Goal: Task Accomplishment & Management: Use online tool/utility

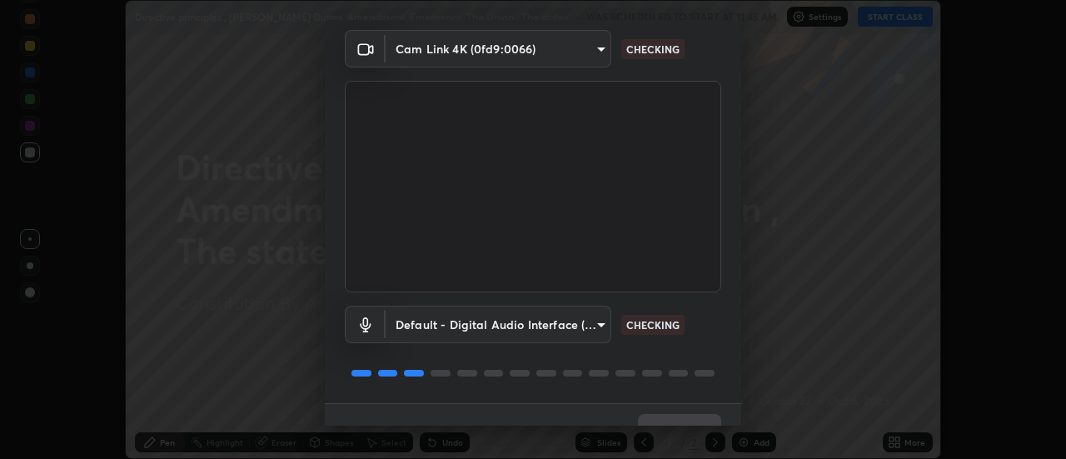
scroll to position [87, 0]
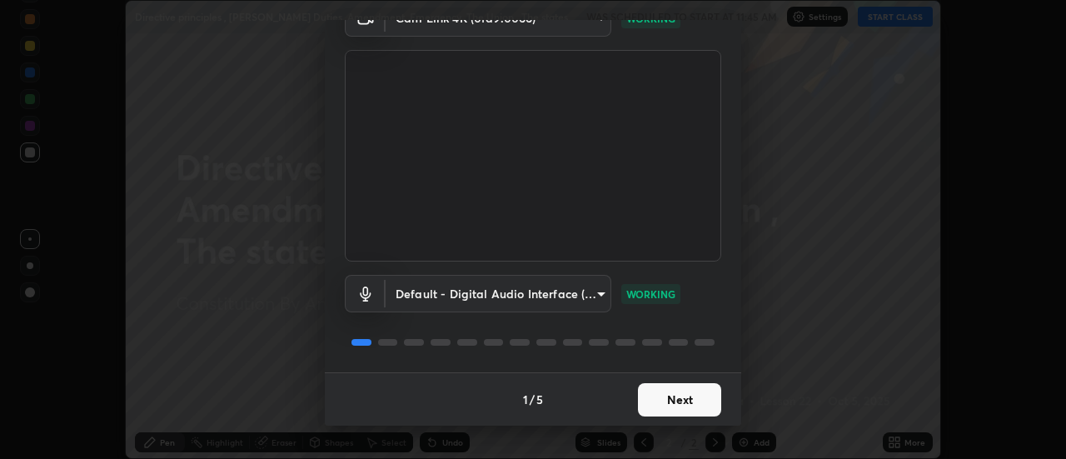
click at [690, 402] on button "Next" at bounding box center [679, 399] width 83 height 33
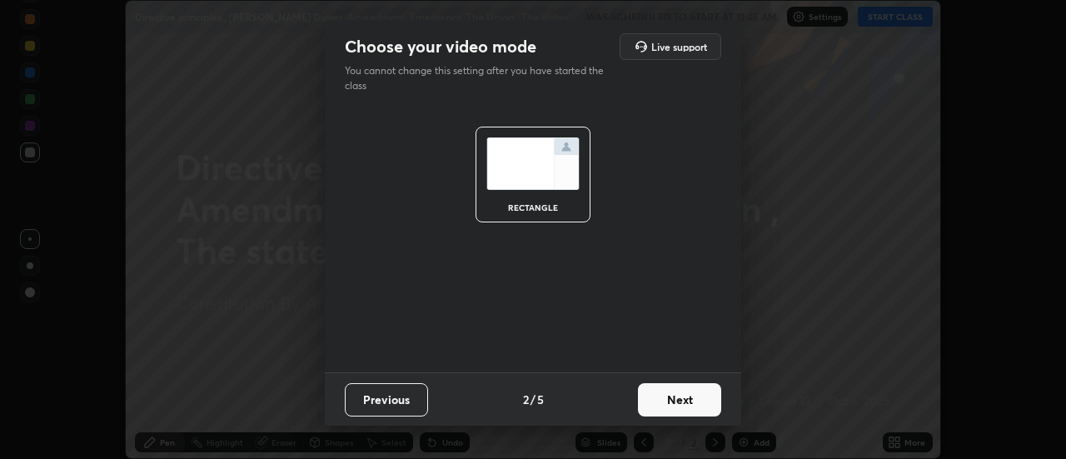
scroll to position [0, 0]
click at [689, 401] on button "Next" at bounding box center [679, 399] width 83 height 33
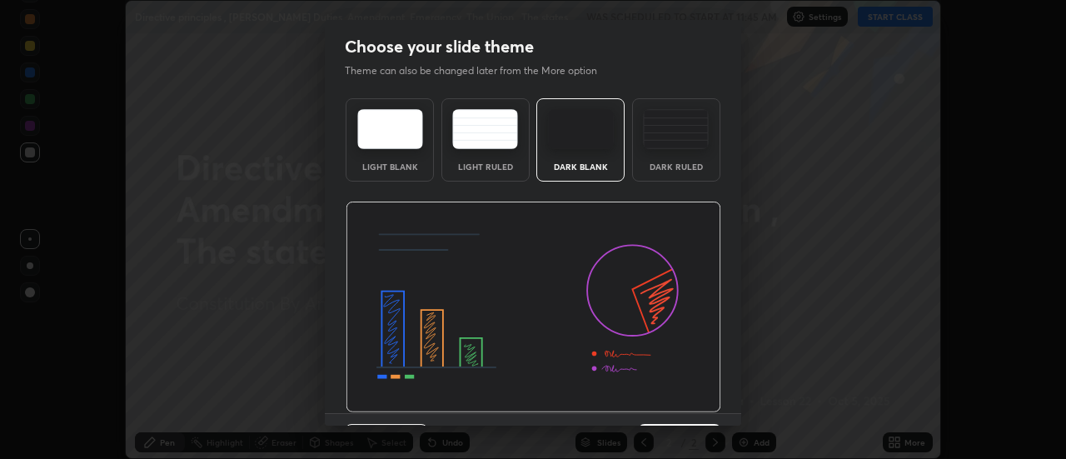
scroll to position [41, 0]
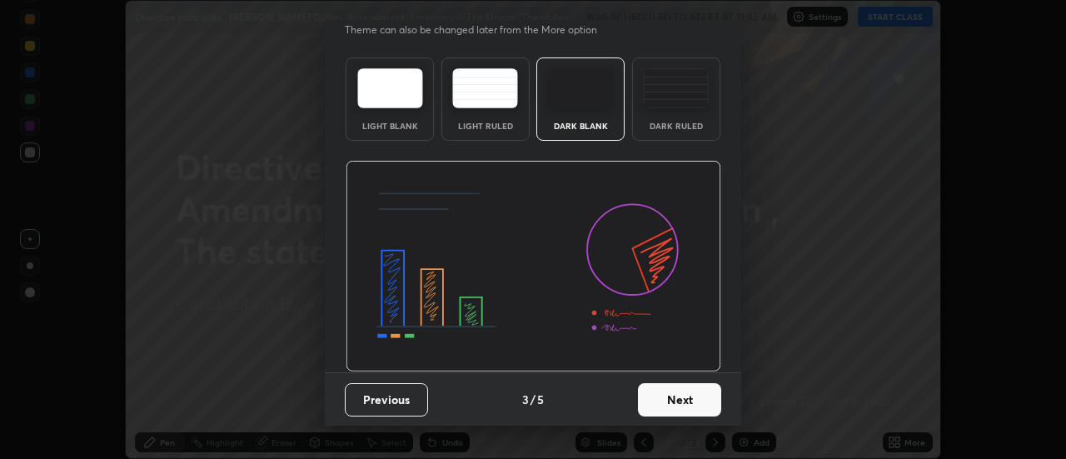
click at [696, 402] on button "Next" at bounding box center [679, 399] width 83 height 33
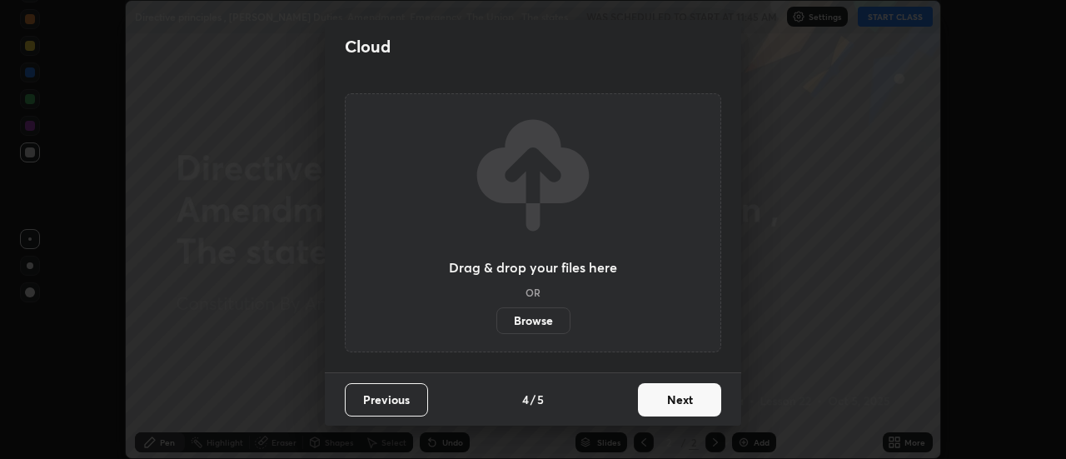
scroll to position [0, 0]
click at [694, 401] on button "Next" at bounding box center [679, 399] width 83 height 33
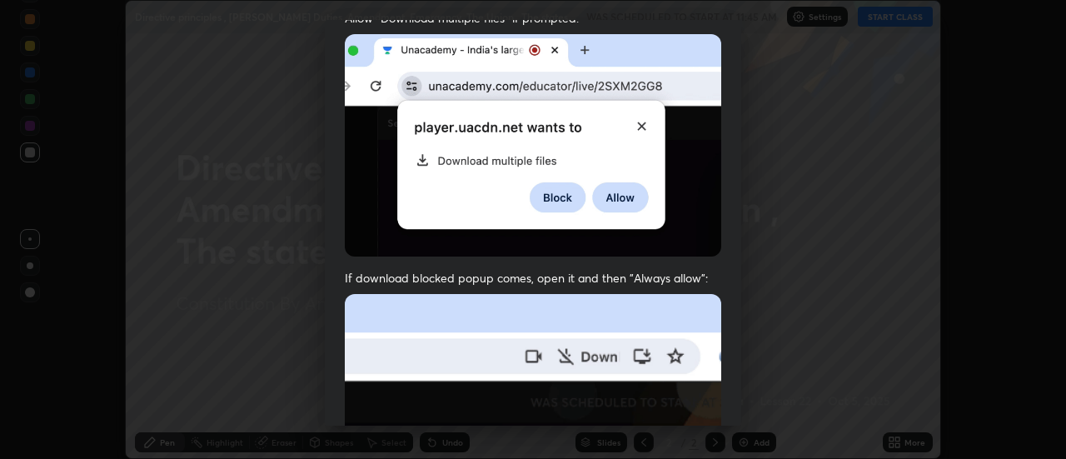
scroll to position [427, 0]
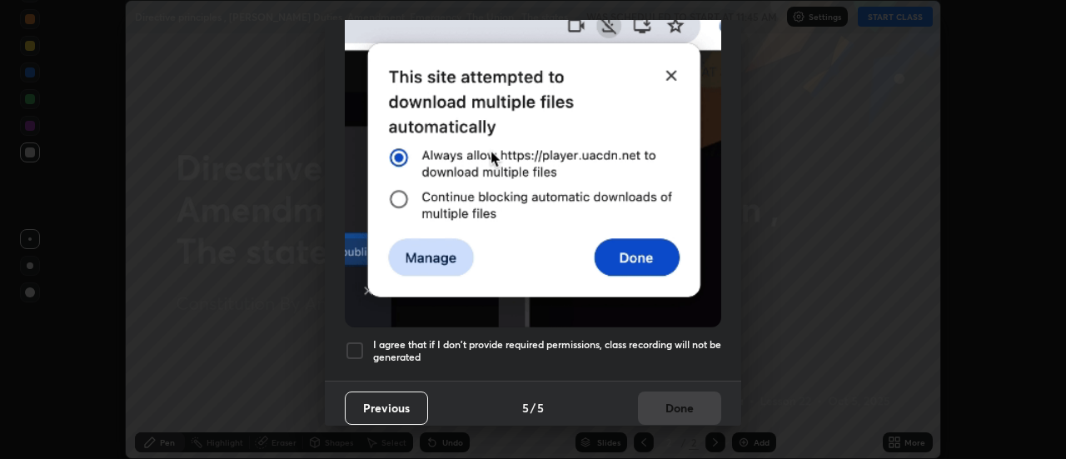
click at [677, 338] on h5 "I agree that if I don't provide required permissions, class recording will not …" at bounding box center [547, 351] width 348 height 26
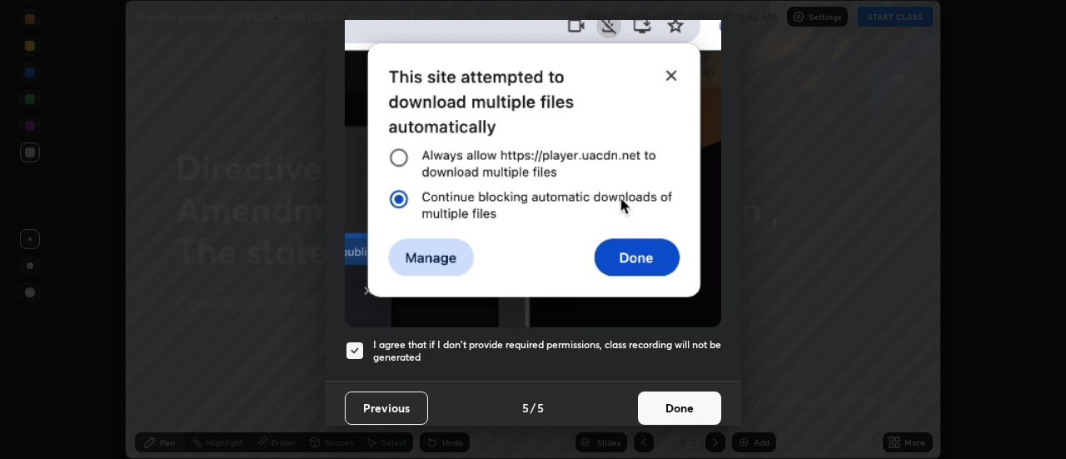
click at [678, 395] on button "Done" at bounding box center [679, 407] width 83 height 33
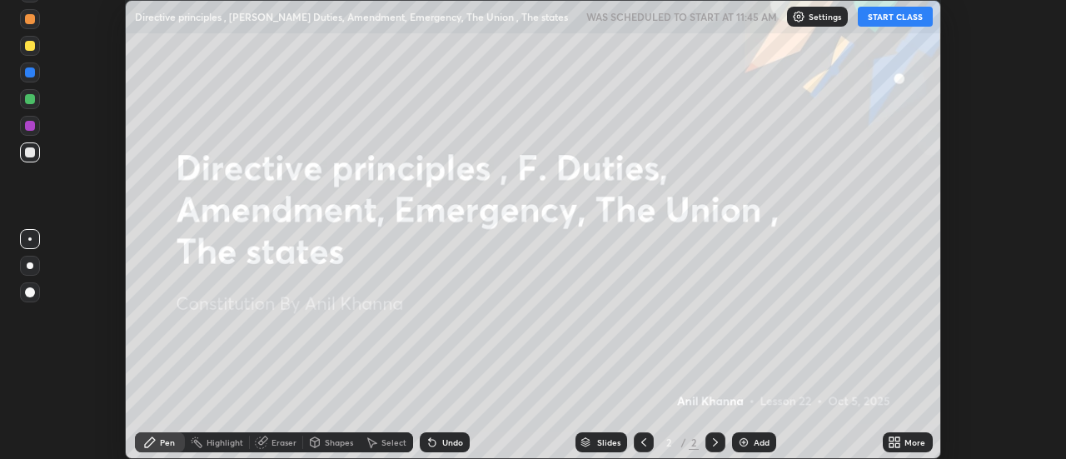
click at [903, 441] on div "More" at bounding box center [908, 442] width 50 height 20
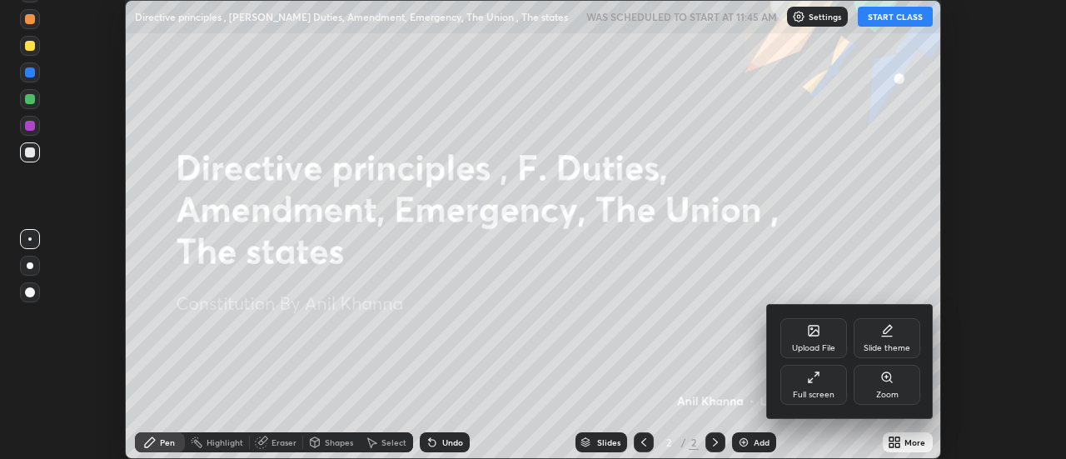
click at [873, 349] on div "Slide theme" at bounding box center [886, 348] width 47 height 8
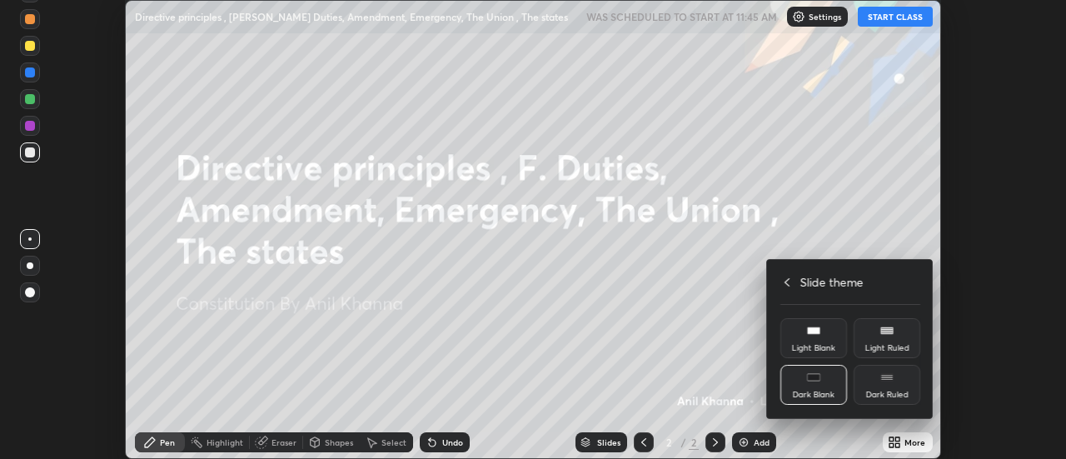
click at [814, 344] on div "Light Blank" at bounding box center [813, 348] width 43 height 8
click at [753, 435] on div at bounding box center [533, 229] width 1066 height 459
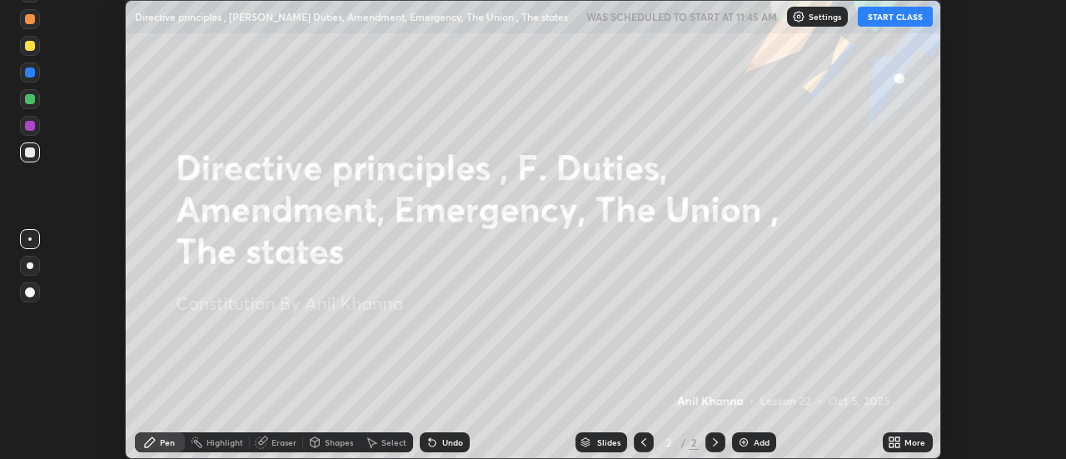
click at [753, 436] on div "Upload File Slide theme Full screen Zoom Slide theme Light Blank Light Ruled Da…" at bounding box center [533, 229] width 1066 height 459
click at [754, 438] on div "Add" at bounding box center [762, 442] width 16 height 8
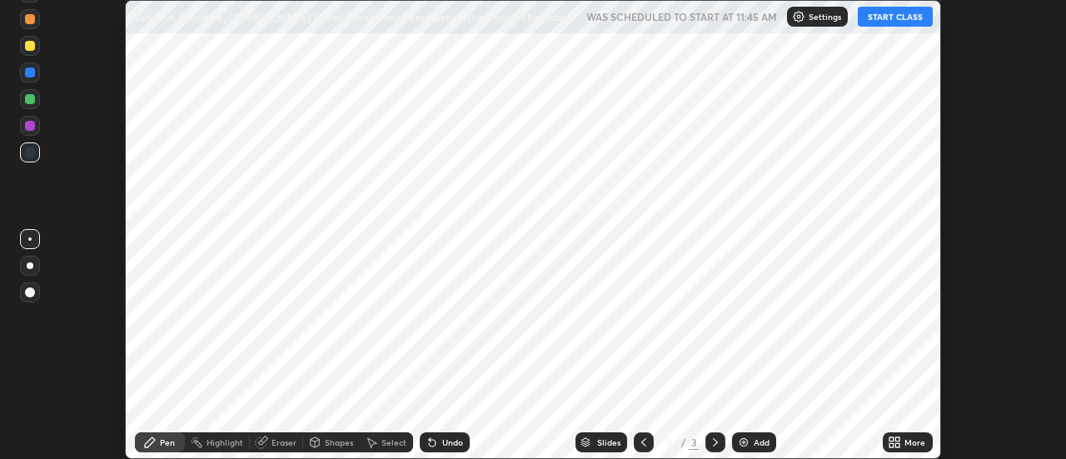
click at [910, 17] on button "START CLASS" at bounding box center [895, 17] width 75 height 20
